Goal: Information Seeking & Learning: Learn about a topic

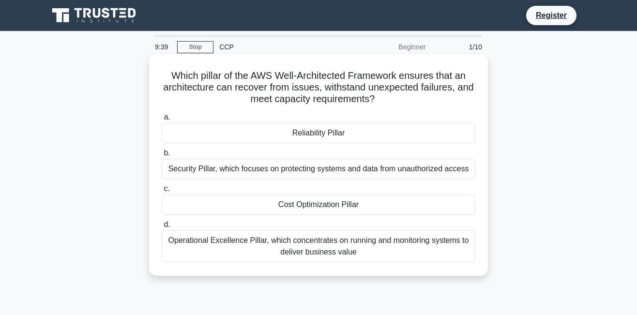
click at [278, 262] on div "Operational Excellence Pillar, which concentrates on running and monitoring sys…" at bounding box center [319, 246] width 314 height 32
click at [162, 228] on input "d. Operational Excellence Pillar, which concentrates on running and monitoring …" at bounding box center [162, 225] width 0 height 6
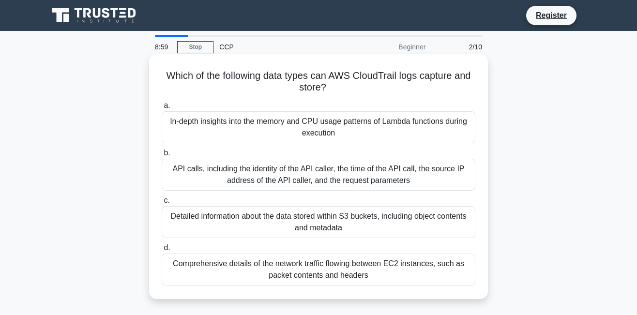
click at [205, 168] on div "API calls, including the identity of the API caller, the time of the API call, …" at bounding box center [319, 175] width 314 height 32
click at [162, 156] on input "b. API calls, including the identity of the API caller, the time of the API cal…" at bounding box center [162, 153] width 0 height 6
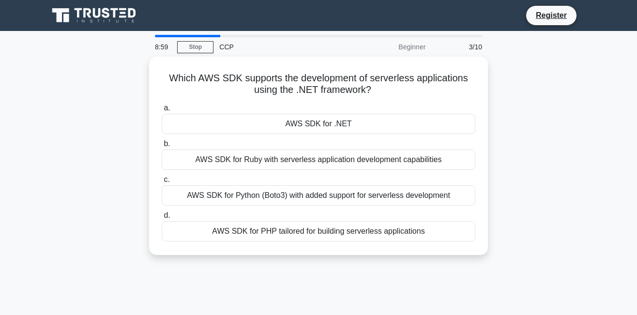
scroll to position [5, 0]
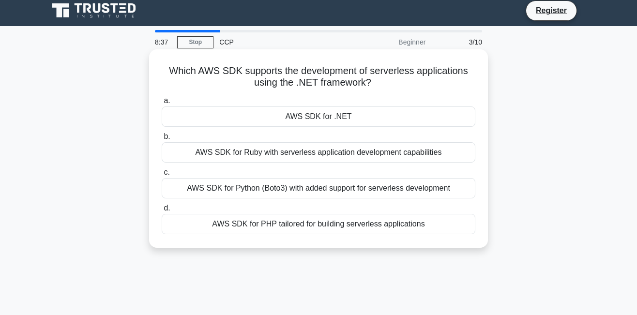
click at [319, 120] on div "AWS SDK for .NET" at bounding box center [319, 117] width 314 height 20
click at [162, 104] on input "a. AWS SDK for .NET" at bounding box center [162, 101] width 0 height 6
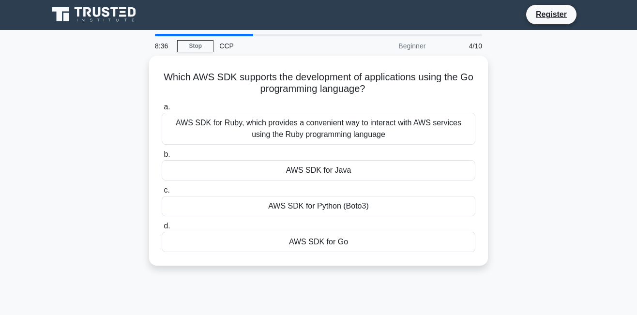
scroll to position [0, 0]
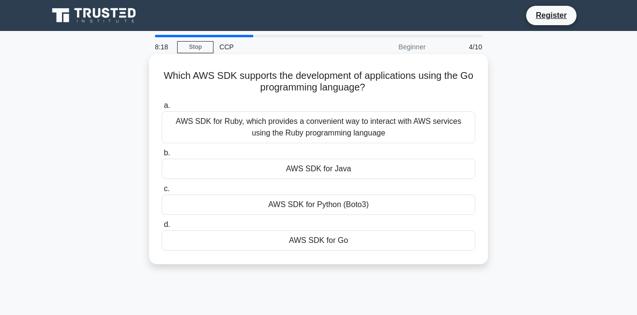
click at [300, 239] on div "AWS SDK for Go" at bounding box center [319, 240] width 314 height 20
click at [162, 228] on input "d. AWS SDK for Go" at bounding box center [162, 225] width 0 height 6
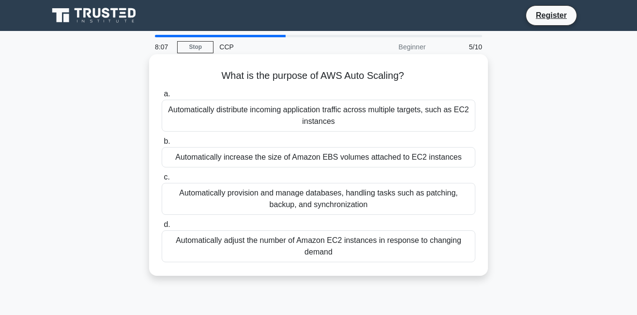
click at [347, 118] on div "Automatically distribute incoming application traffic across multiple targets, …" at bounding box center [319, 116] width 314 height 32
click at [162, 97] on input "a. Automatically distribute incoming application traffic across multiple target…" at bounding box center [162, 94] width 0 height 6
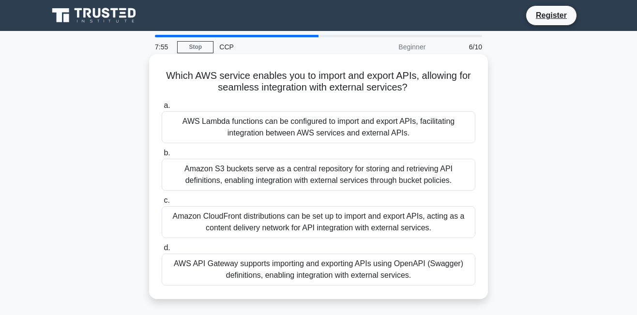
click at [344, 118] on div "AWS Lambda functions can be configured to import and export APIs, facilitating …" at bounding box center [319, 127] width 314 height 32
click at [162, 109] on input "a. AWS Lambda functions can be configured to import and export APIs, facilitati…" at bounding box center [162, 106] width 0 height 6
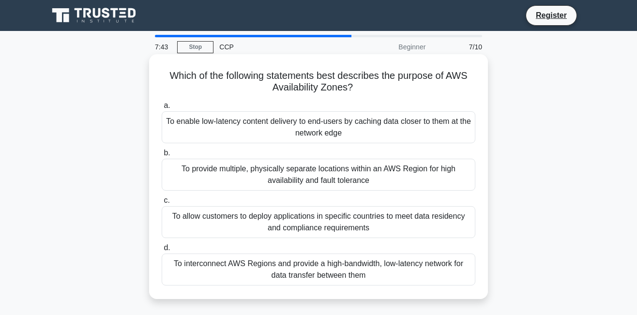
click at [321, 170] on div "To provide multiple, physically separate locations within an AWS Region for hig…" at bounding box center [319, 175] width 314 height 32
click at [162, 156] on input "b. To provide multiple, physically separate locations within an AWS Region for …" at bounding box center [162, 153] width 0 height 6
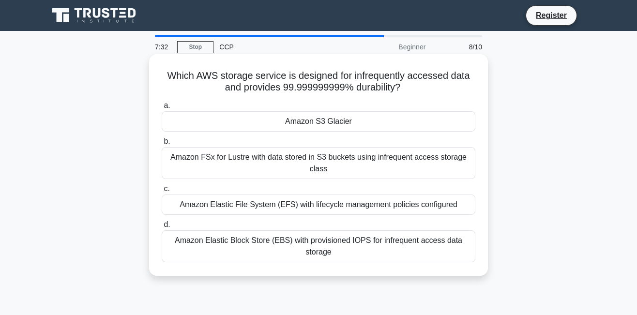
click at [299, 160] on div "Amazon FSx for Lustre with data stored in S3 buckets using infrequent access st…" at bounding box center [319, 163] width 314 height 32
click at [162, 145] on input "b. Amazon FSx for Lustre with data stored in S3 buckets using infrequent access…" at bounding box center [162, 141] width 0 height 6
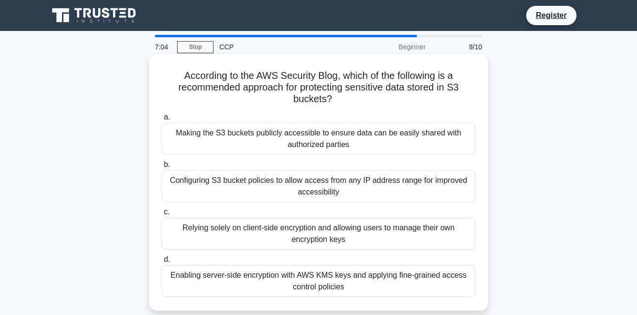
click at [283, 290] on div "Enabling server-side encryption with AWS KMS keys and applying fine-grained acc…" at bounding box center [319, 281] width 314 height 32
click at [162, 263] on input "d. Enabling server-side encryption with AWS KMS keys and applying fine-grained …" at bounding box center [162, 260] width 0 height 6
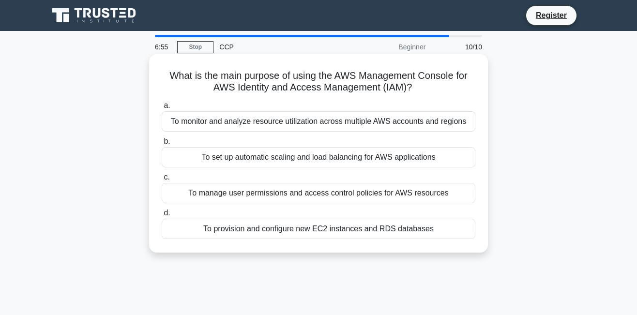
click at [281, 203] on div "To manage user permissions and access control policies for AWS resources" at bounding box center [319, 193] width 314 height 20
click at [162, 181] on input "c. To manage user permissions and access control policies for AWS resources" at bounding box center [162, 177] width 0 height 6
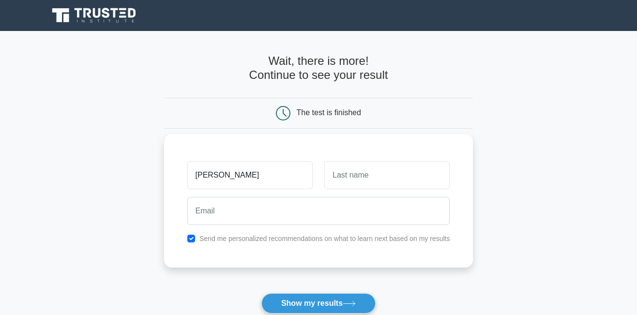
type input "[PERSON_NAME]"
type input "umair"
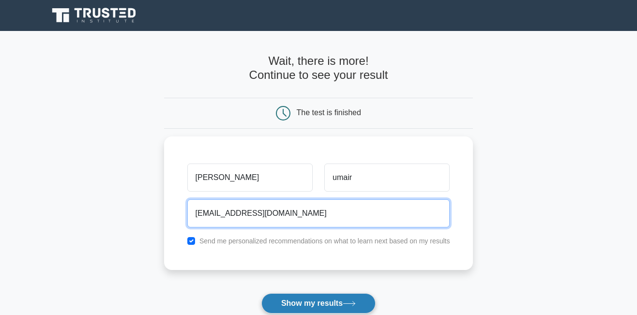
type input "umairsalman0549@gmail.com"
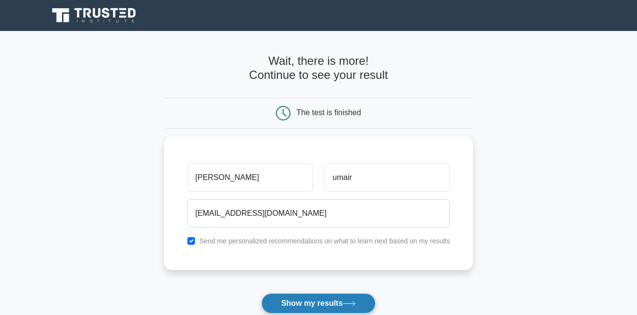
click at [311, 304] on button "Show my results" at bounding box center [318, 303] width 114 height 20
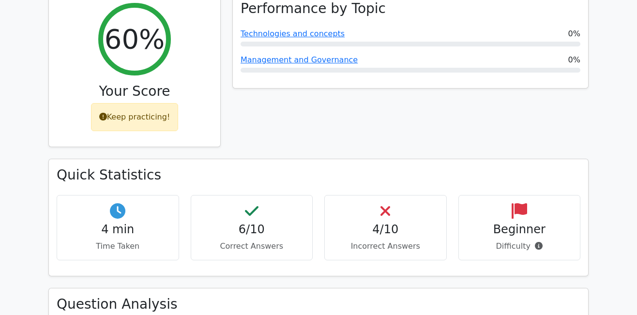
scroll to position [412, 0]
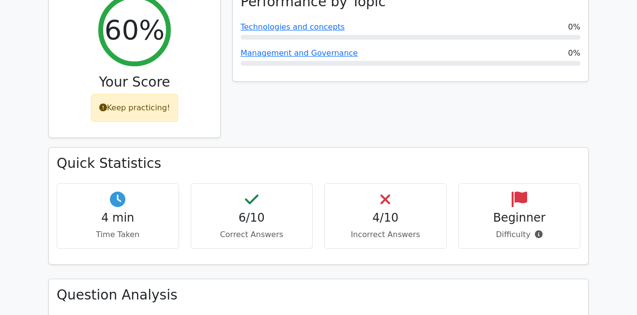
click at [377, 211] on h4 "4/10" at bounding box center [386, 218] width 106 height 14
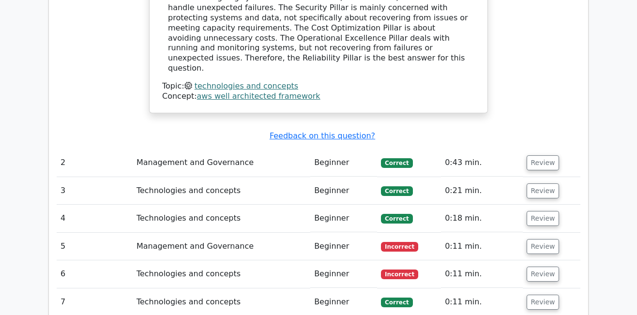
scroll to position [1072, 0]
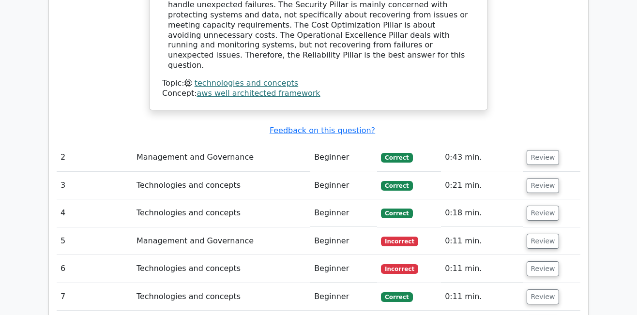
click at [386, 237] on span "Incorrect" at bounding box center [399, 242] width 37 height 10
click at [257, 228] on td "Management and Governance" at bounding box center [222, 242] width 178 height 28
click at [537, 234] on button "Review" at bounding box center [543, 241] width 33 height 15
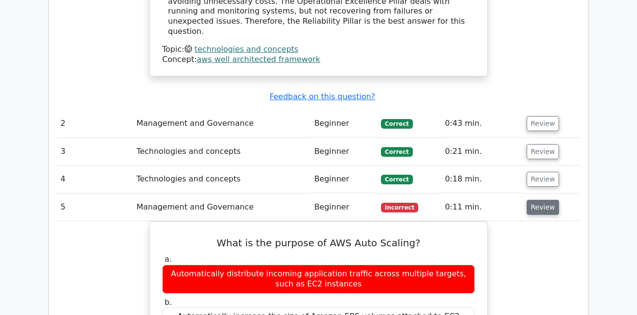
scroll to position [1121, 0]
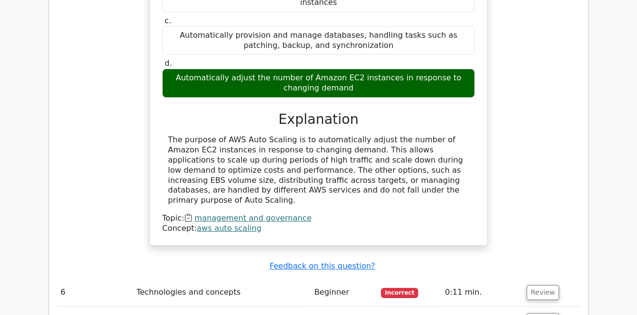
scroll to position [1427, 0]
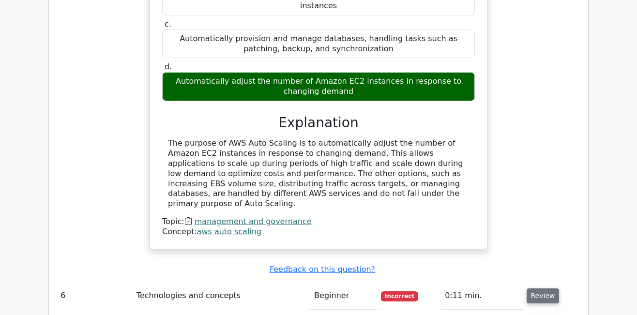
click at [531, 289] on button "Review" at bounding box center [543, 296] width 33 height 15
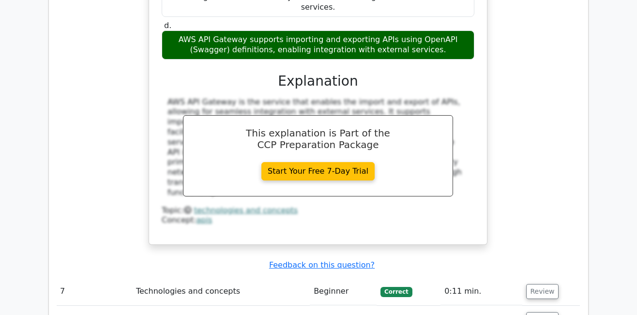
scroll to position [1906, 0]
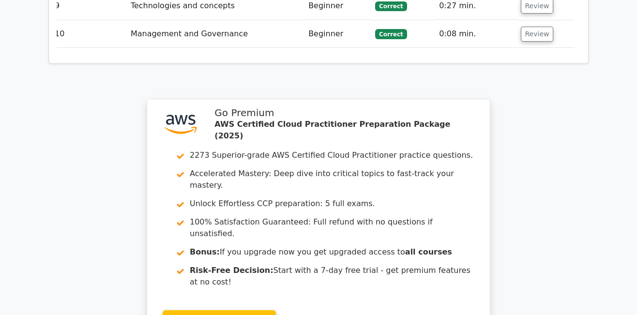
scroll to position [2717, 0]
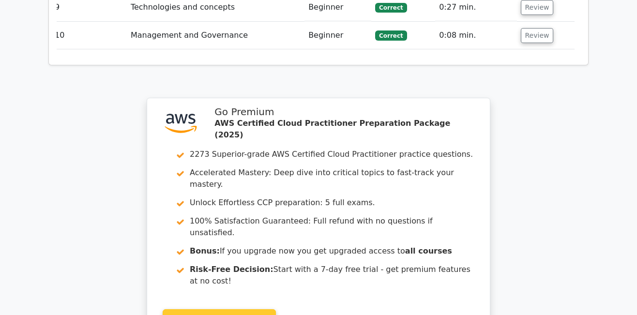
click at [223, 309] on link "Start Your Free 7-Day Trial" at bounding box center [219, 318] width 113 height 18
